Goal: Transaction & Acquisition: Purchase product/service

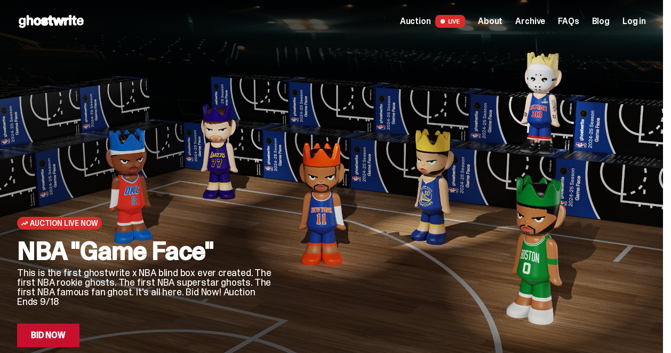
click at [428, 21] on span "Auction" at bounding box center [415, 21] width 31 height 9
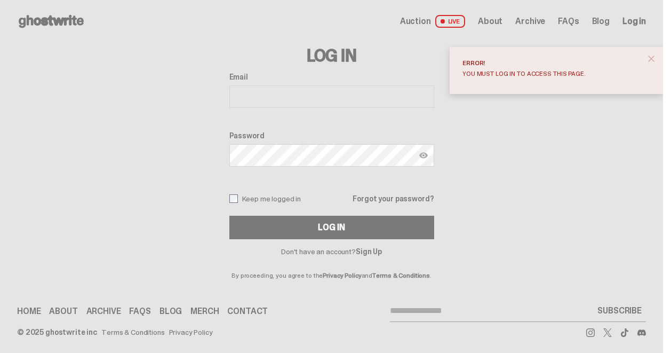
type input "**********"
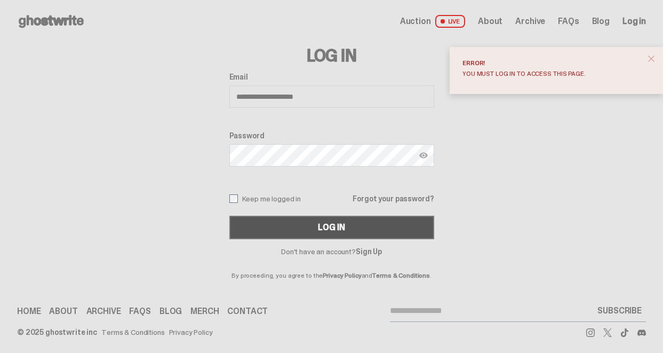
click at [312, 224] on button "Log In" at bounding box center [331, 227] width 205 height 23
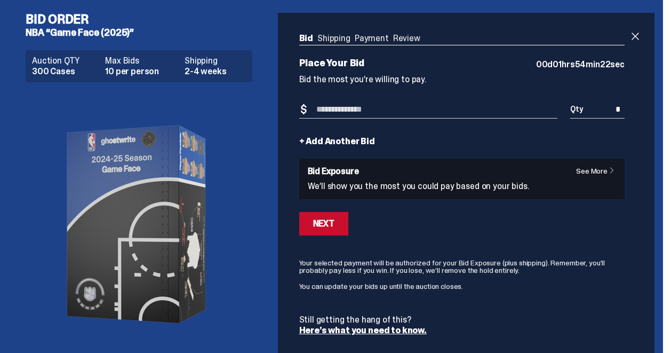
click at [602, 174] on link "See More" at bounding box center [598, 170] width 44 height 7
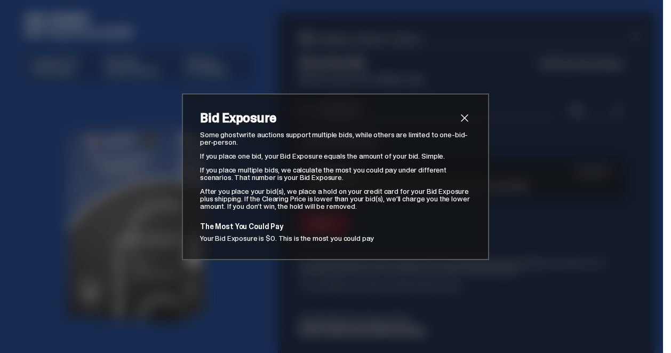
click at [465, 121] on span "close" at bounding box center [464, 118] width 13 height 13
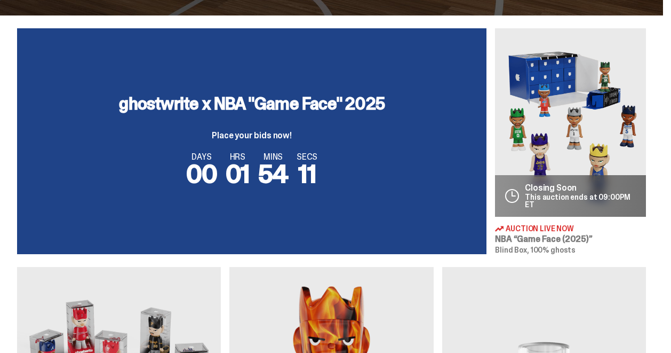
scroll to position [397, 0]
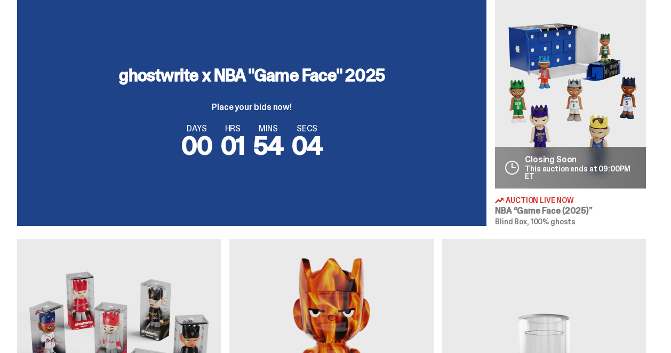
click at [566, 140] on img at bounding box center [570, 94] width 151 height 188
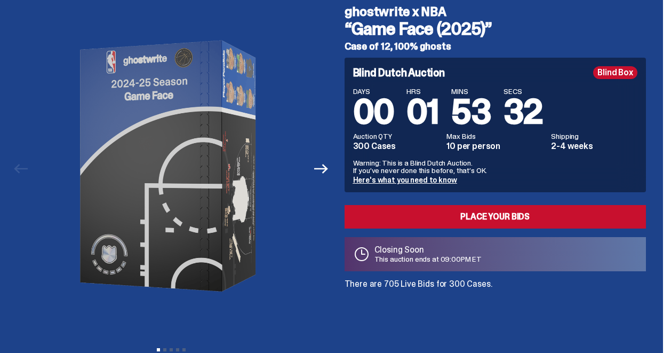
scroll to position [42, 0]
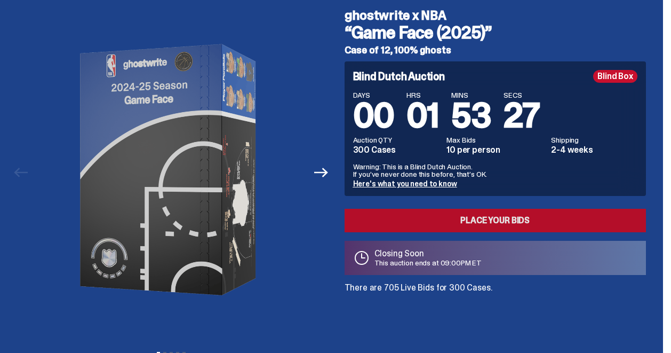
click at [476, 228] on link "Place your Bids" at bounding box center [496, 220] width 302 height 23
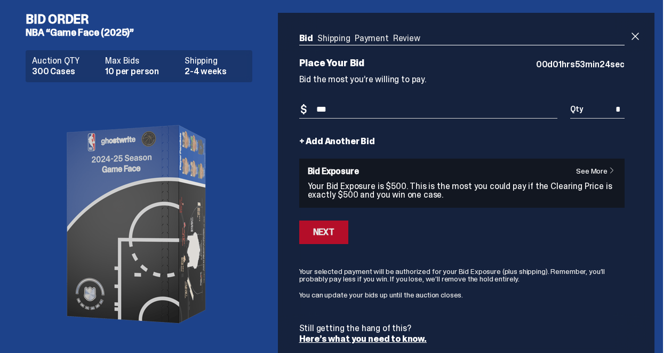
type input "***"
click at [321, 236] on div "Next" at bounding box center [323, 232] width 21 height 9
click at [257, 228] on div "Auction QTY 300 Cases Max Bids 10 per person Shipping 2-4 weeks" at bounding box center [143, 228] width 235 height 364
